Goal: Transaction & Acquisition: Obtain resource

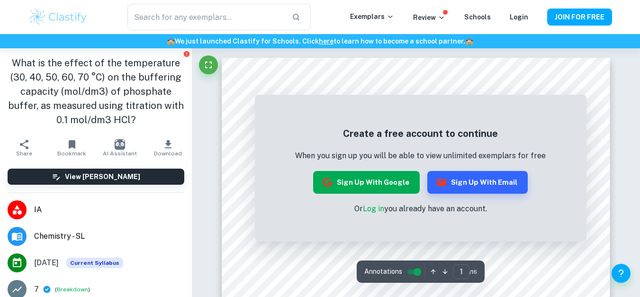
click at [386, 181] on button "Sign up with Google" at bounding box center [366, 182] width 107 height 23
click at [464, 185] on button "Sign up with Email" at bounding box center [477, 182] width 100 height 23
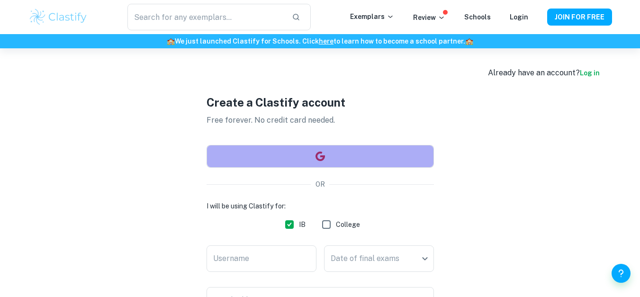
click at [343, 158] on button "button" at bounding box center [320, 156] width 227 height 23
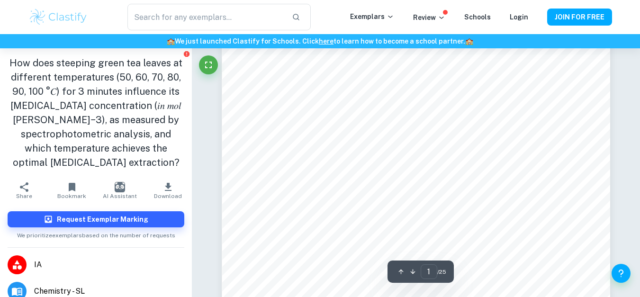
scroll to position [95, 0]
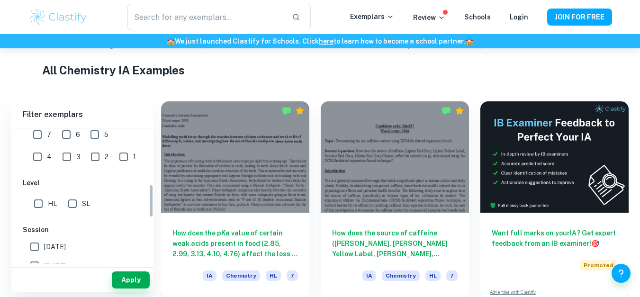
scroll to position [232, 0]
drag, startPoint x: 151, startPoint y: 144, endPoint x: 151, endPoint y: 201, distance: 57.3
click at [151, 201] on div "IB College Category IA EE TOK Notes Subject Type a subject Chemistry Type a sub…" at bounding box center [82, 195] width 142 height 135
click at [57, 137] on input "6" at bounding box center [66, 132] width 19 height 19
checkbox input "true"
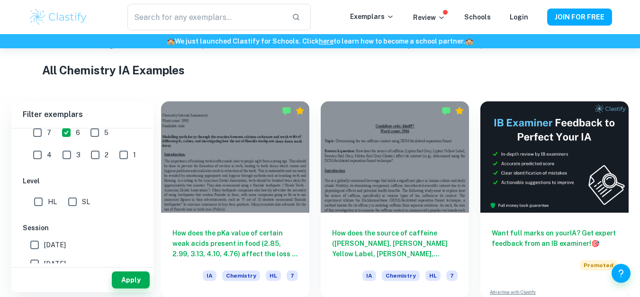
click at [43, 135] on input "7" at bounding box center [37, 132] width 19 height 19
checkbox input "true"
click at [61, 137] on input "6" at bounding box center [66, 132] width 19 height 19
checkbox input "false"
click at [65, 204] on input "SL" at bounding box center [72, 201] width 19 height 19
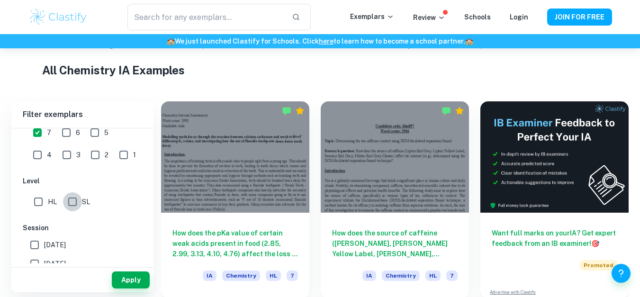
checkbox input "true"
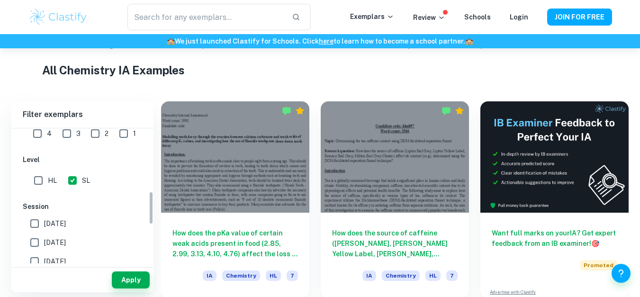
scroll to position [255, 0]
drag, startPoint x: 150, startPoint y: 211, endPoint x: 87, endPoint y: 217, distance: 63.3
click at [87, 217] on div "IB College Category IA EE TOK Notes Subject Type a subject Chemistry Type a sub…" at bounding box center [82, 195] width 142 height 135
click at [67, 233] on label "[DATE]" at bounding box center [79, 240] width 109 height 19
click at [44, 233] on input "[DATE]" at bounding box center [34, 240] width 19 height 19
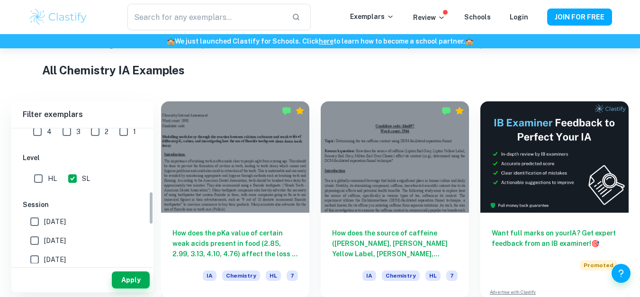
checkbox input "true"
click at [66, 222] on span "[DATE]" at bounding box center [55, 222] width 22 height 10
click at [44, 222] on input "[DATE]" at bounding box center [34, 221] width 19 height 19
checkbox input "true"
click at [131, 286] on button "Apply" at bounding box center [131, 279] width 38 height 17
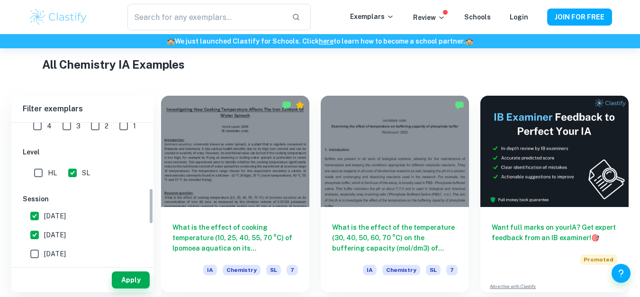
scroll to position [220, 0]
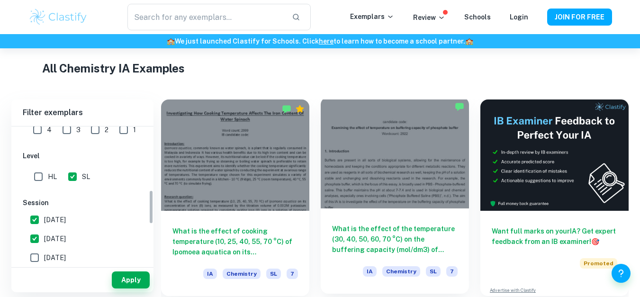
click at [401, 115] on div at bounding box center [395, 152] width 148 height 111
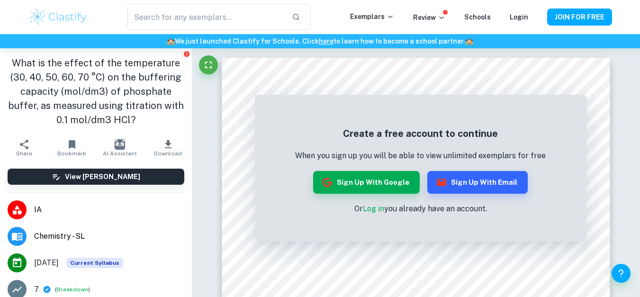
click at [374, 210] on link "Log in" at bounding box center [373, 208] width 21 height 9
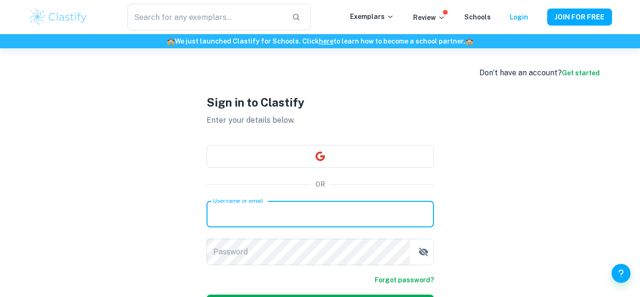
click at [351, 216] on input "Username or email" at bounding box center [320, 214] width 227 height 27
type input "[EMAIL_ADDRESS][DOMAIN_NAME]"
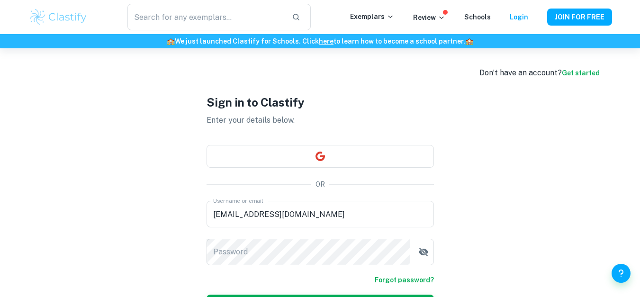
click at [570, 72] on link "Get started" at bounding box center [581, 73] width 38 height 8
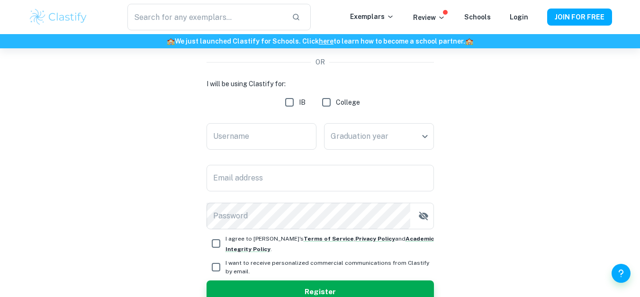
scroll to position [152, 0]
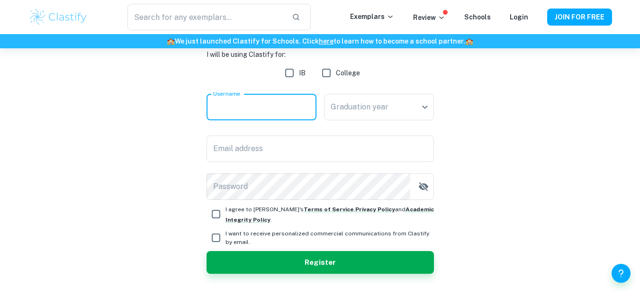
click at [246, 108] on input "Username" at bounding box center [262, 107] width 110 height 27
click at [286, 75] on input "IB" at bounding box center [289, 72] width 19 height 19
checkbox input "true"
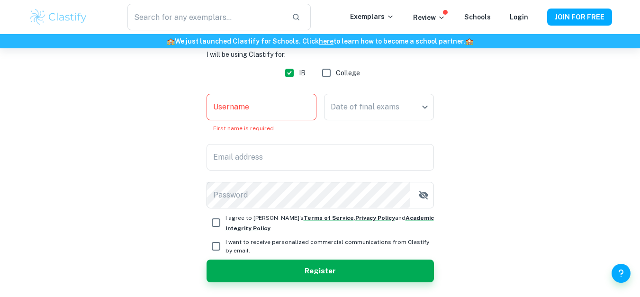
click at [257, 112] on input "Username" at bounding box center [262, 107] width 110 height 27
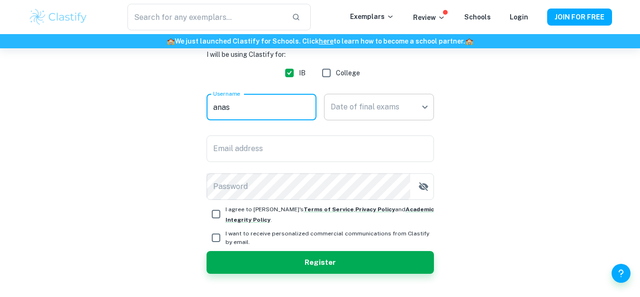
type input "anas"
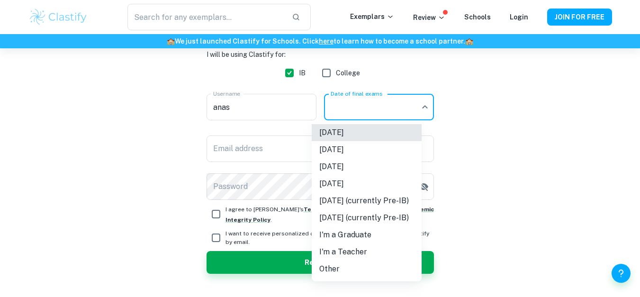
click at [371, 109] on body "We value your privacy We use cookies to enhance your browsing experience, serve…" at bounding box center [320, 45] width 640 height 297
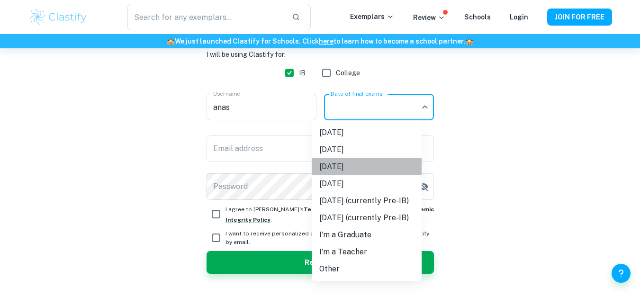
click at [367, 163] on li "[DATE]" at bounding box center [367, 166] width 110 height 17
type input "M26"
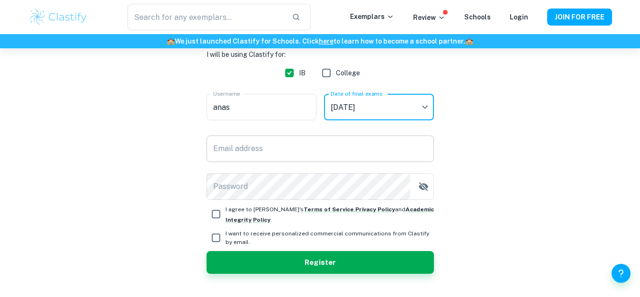
click at [333, 154] on input "Email address" at bounding box center [320, 149] width 227 height 27
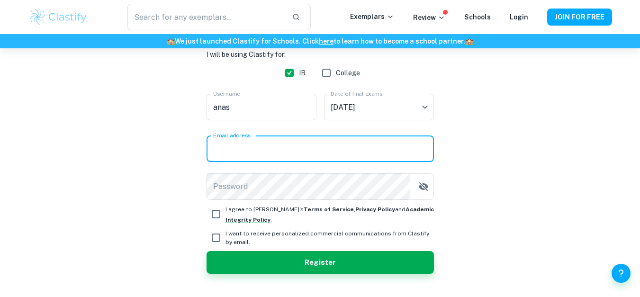
type input "[EMAIL_ADDRESS][DOMAIN_NAME]"
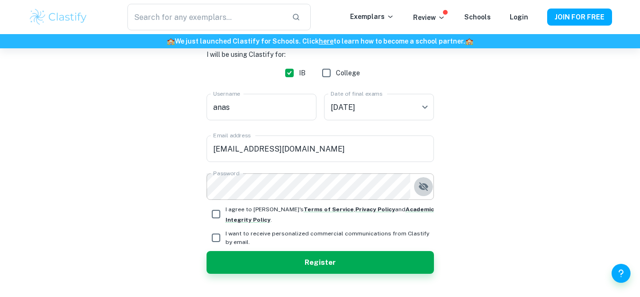
click at [428, 187] on icon "button" at bounding box center [422, 186] width 9 height 9
click at [214, 213] on input "I agree to [PERSON_NAME]'s Terms of Service , Privacy Policy and Academic Integ…" at bounding box center [216, 214] width 19 height 19
checkbox input "false"
click at [215, 232] on input "I want to receive personalized commercial communications from Clastify by email." at bounding box center [216, 237] width 19 height 19
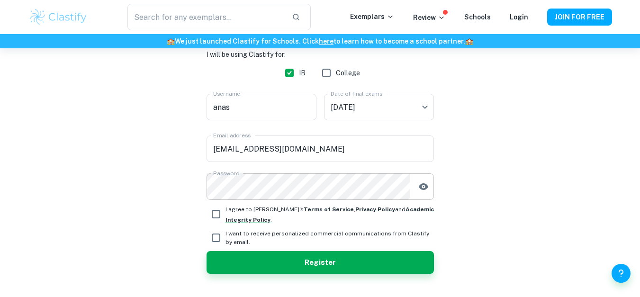
checkbox input "true"
click at [219, 212] on input "I agree to [PERSON_NAME]'s Terms of Service , Privacy Policy and Academic Integ…" at bounding box center [216, 214] width 19 height 19
checkbox input "true"
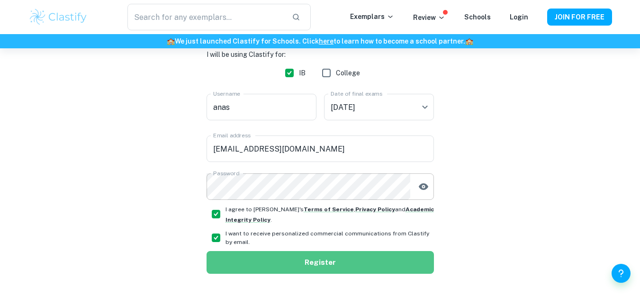
click at [277, 266] on button "Register" at bounding box center [320, 262] width 227 height 23
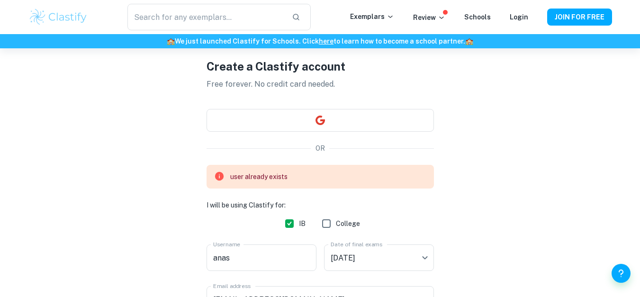
scroll to position [0, 0]
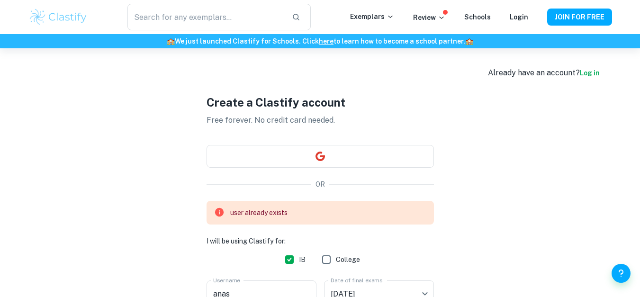
click at [581, 70] on link "Log in" at bounding box center [590, 73] width 20 height 8
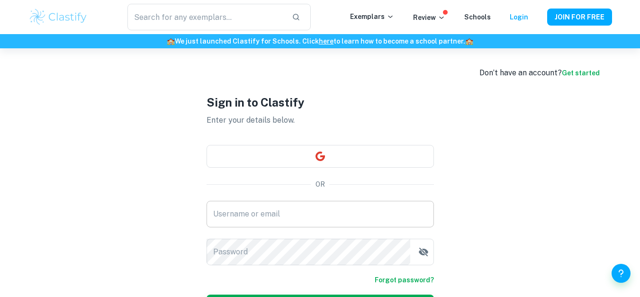
click at [271, 220] on input "Username or email" at bounding box center [320, 214] width 227 height 27
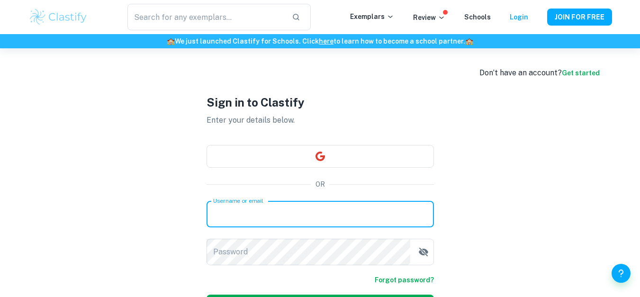
type input "[EMAIL_ADDRESS][DOMAIN_NAME]"
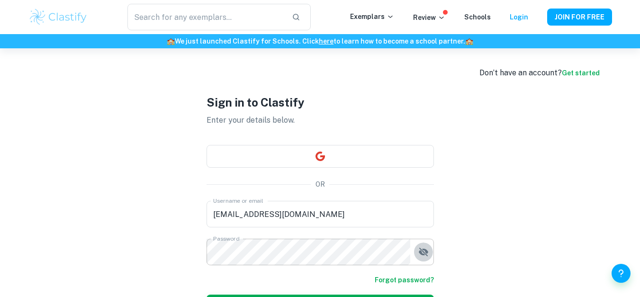
click at [432, 251] on button "button" at bounding box center [423, 252] width 19 height 19
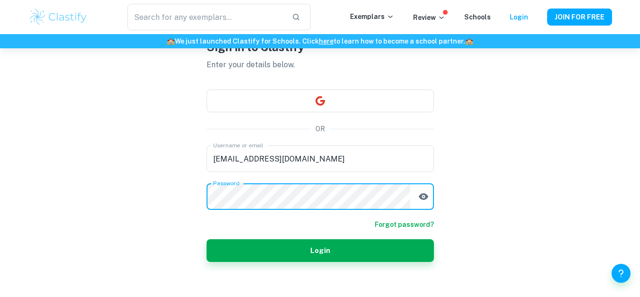
scroll to position [56, 0]
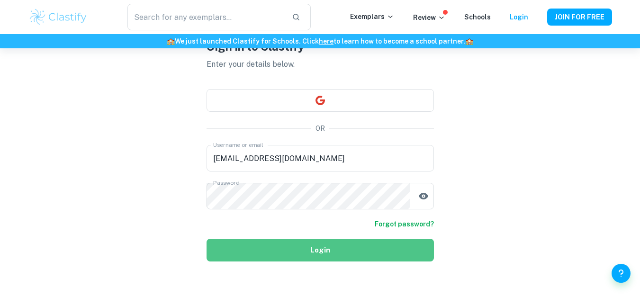
click at [428, 254] on button "Login" at bounding box center [320, 250] width 227 height 23
